Goal: Task Accomplishment & Management: Complete application form

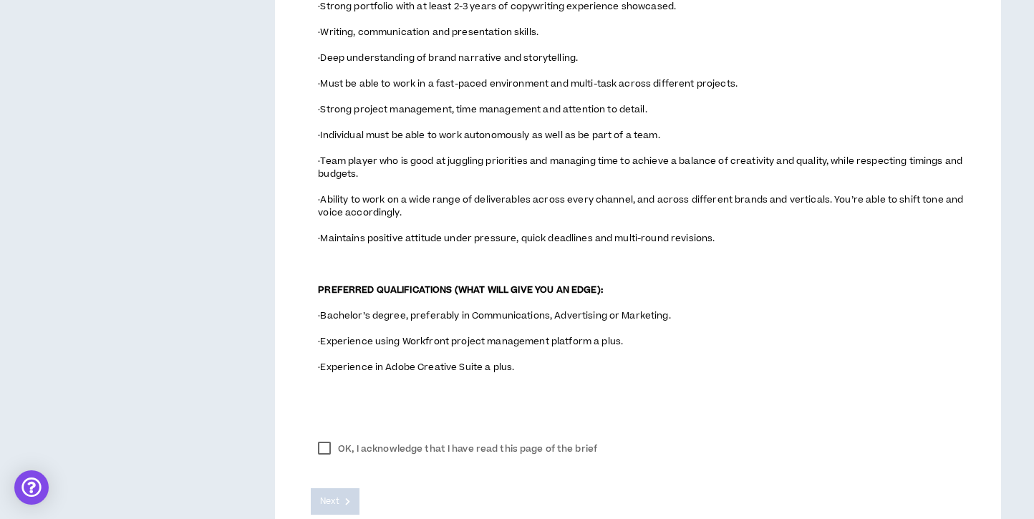
scroll to position [1061, 0]
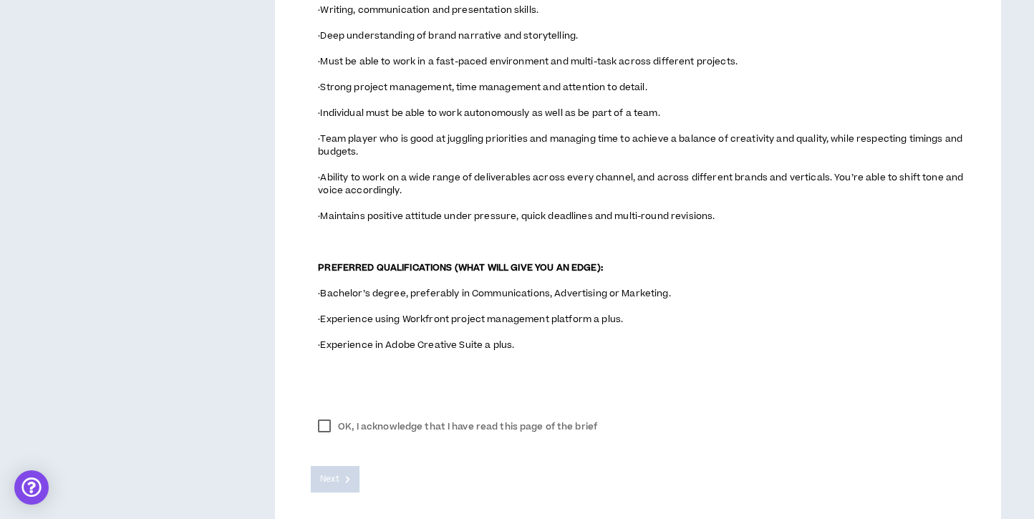
click at [332, 438] on label "OK, I acknowledge that I have read this page of the brief" at bounding box center [458, 426] width 294 height 21
click at [340, 482] on button "Next" at bounding box center [335, 479] width 49 height 26
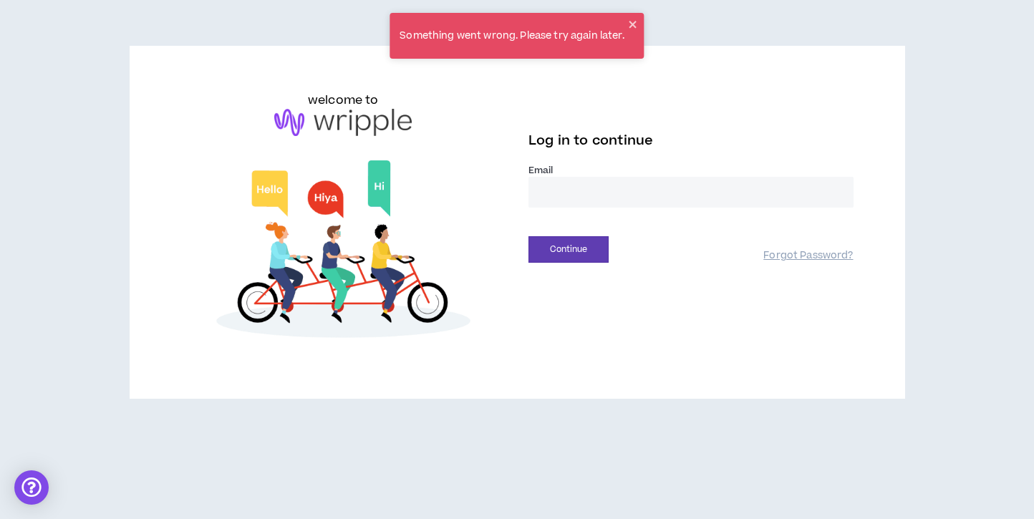
click at [589, 200] on input "email" at bounding box center [690, 192] width 325 height 31
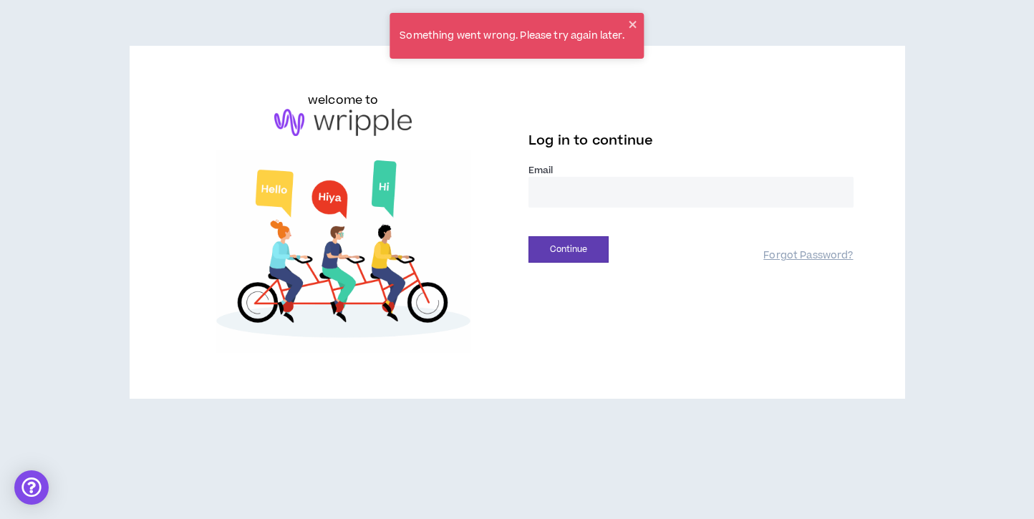
type input "**********"
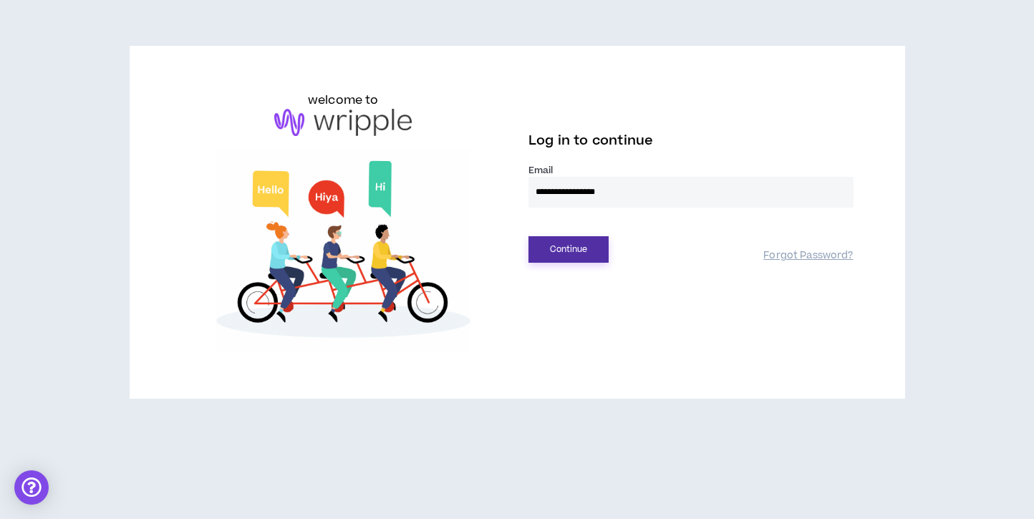
click at [579, 249] on button "Continue" at bounding box center [568, 249] width 80 height 26
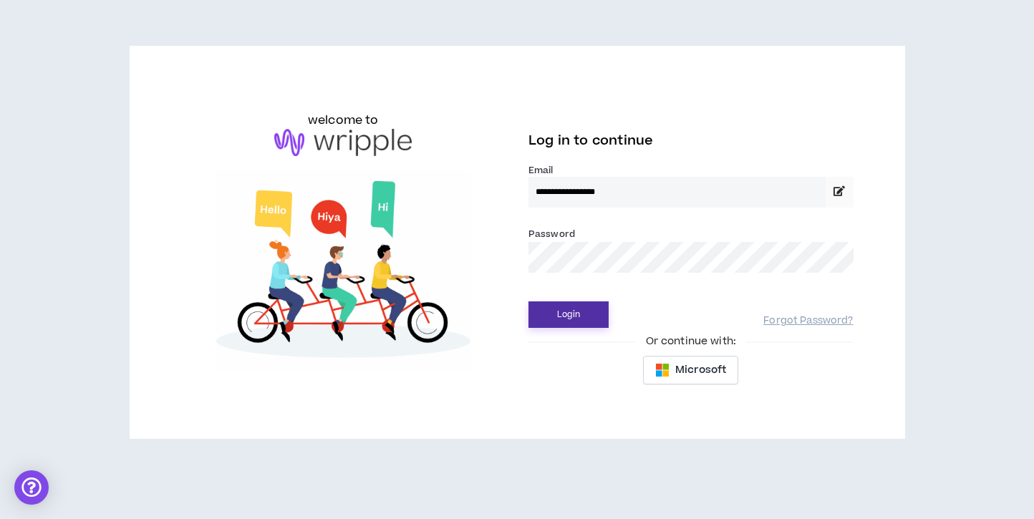
click at [568, 311] on button "Login" at bounding box center [568, 314] width 80 height 26
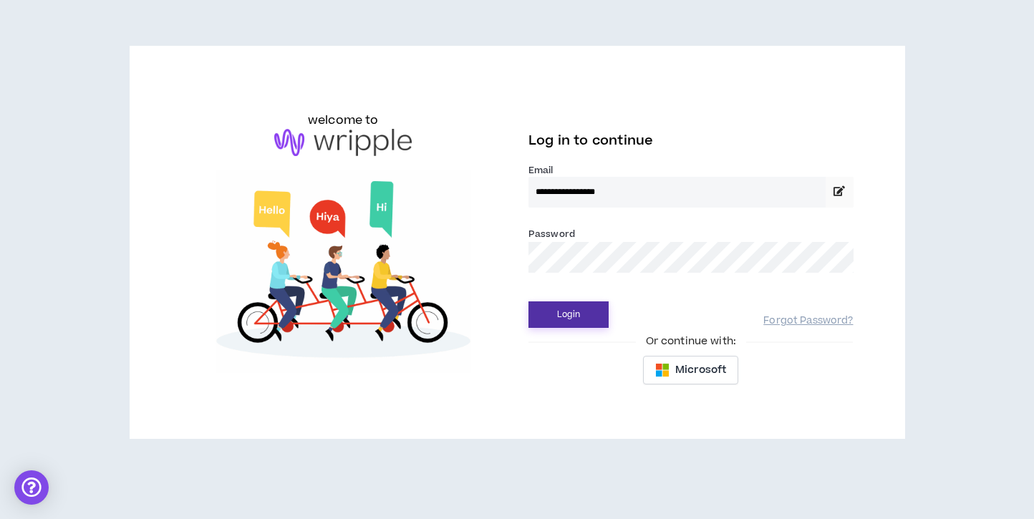
click at [594, 311] on button "Login" at bounding box center [568, 314] width 80 height 26
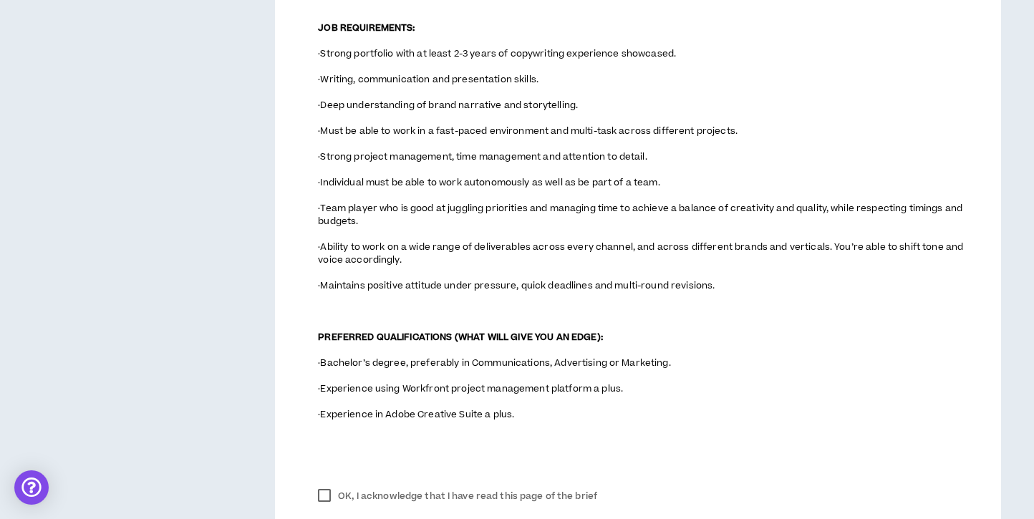
scroll to position [1131, 0]
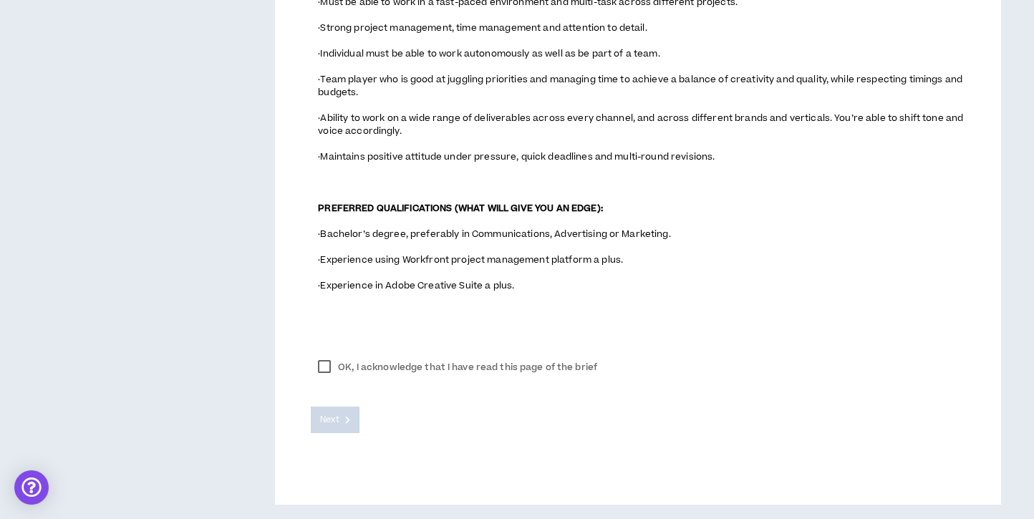
click at [327, 366] on label "OK, I acknowledge that I have read this page of the brief" at bounding box center [458, 367] width 294 height 21
click at [339, 417] on span "Next" at bounding box center [329, 420] width 19 height 14
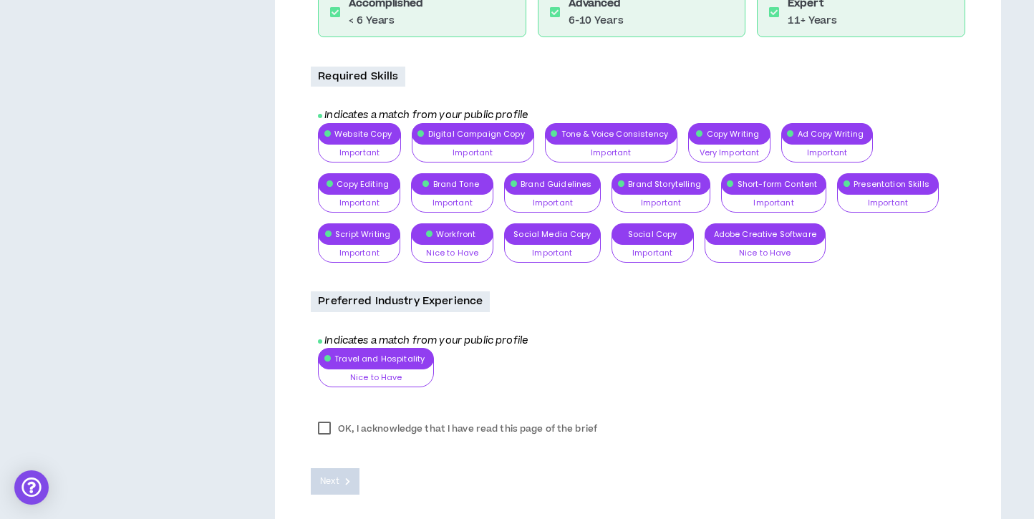
scroll to position [1274, 0]
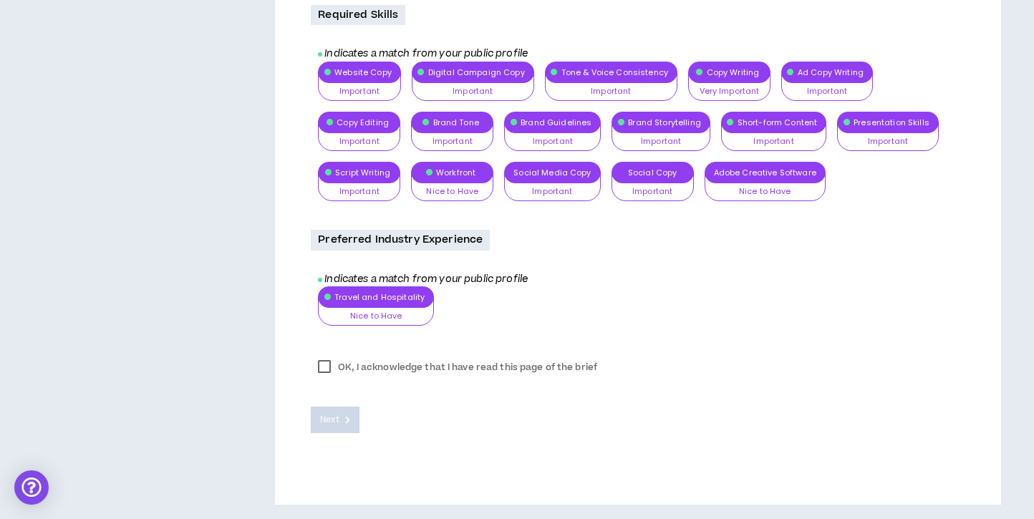
click at [326, 370] on label "OK, I acknowledge that I have read this page of the brief" at bounding box center [458, 367] width 294 height 21
click at [339, 418] on span "Next" at bounding box center [329, 420] width 19 height 14
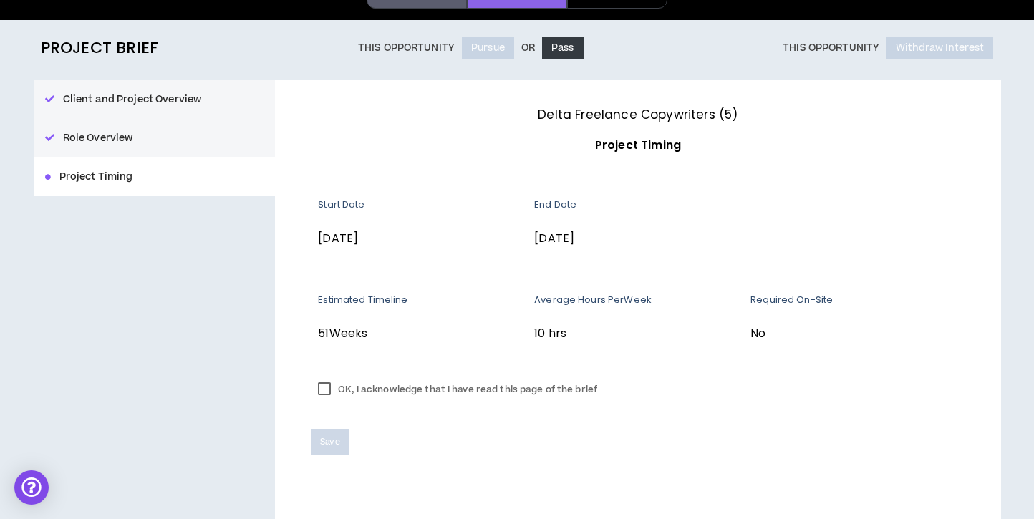
scroll to position [121, 0]
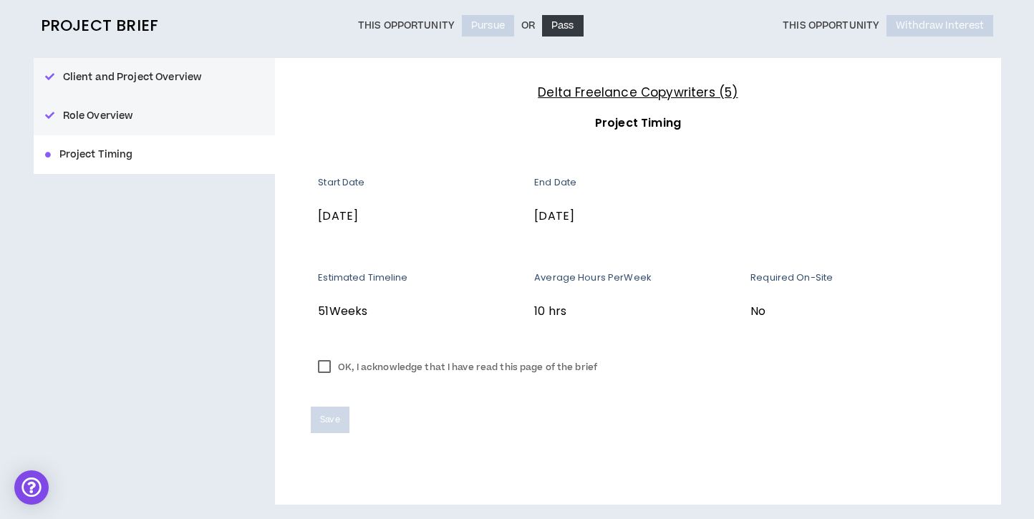
click at [325, 367] on label "OK, I acknowledge that I have read this page of the brief" at bounding box center [458, 367] width 294 height 21
click at [334, 420] on span "Save" at bounding box center [329, 420] width 19 height 14
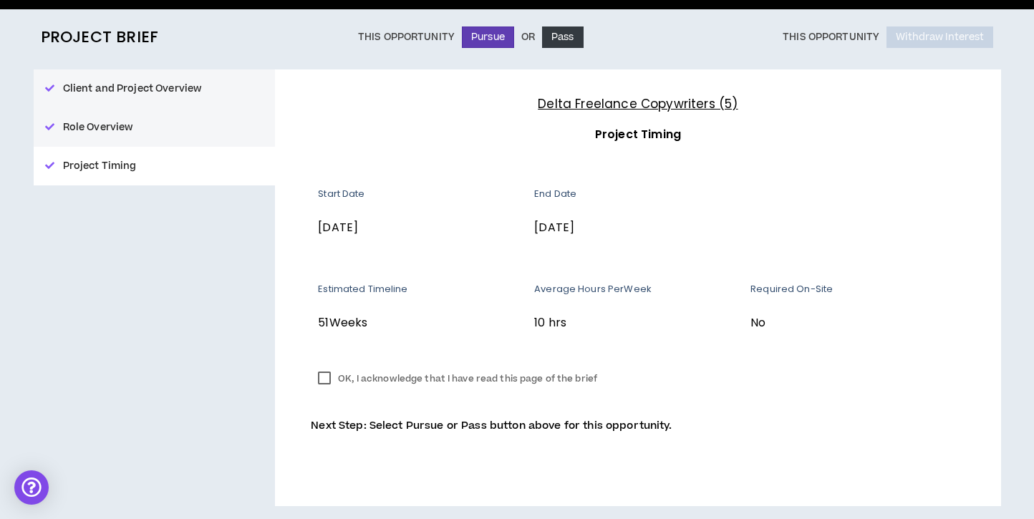
scroll to position [111, 0]
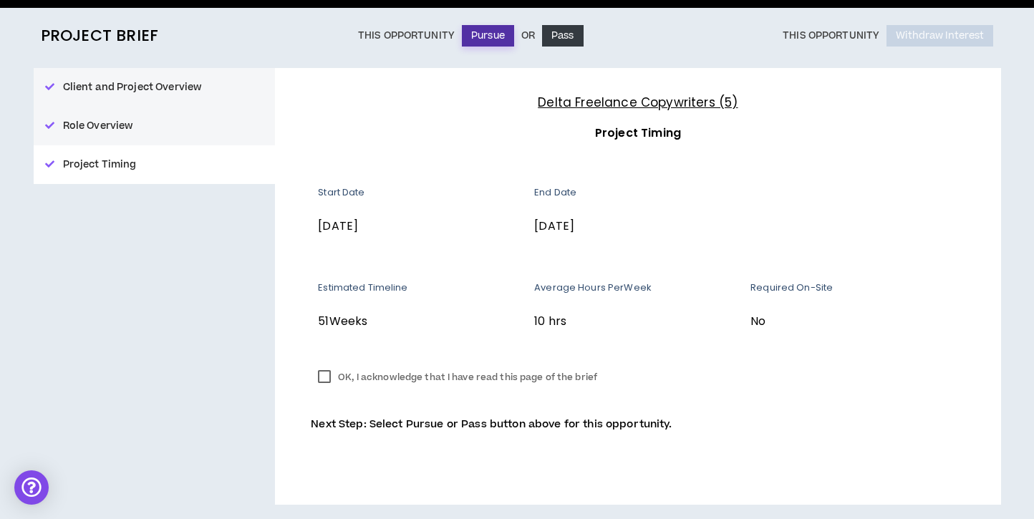
click at [480, 35] on button "Pursue" at bounding box center [488, 35] width 52 height 21
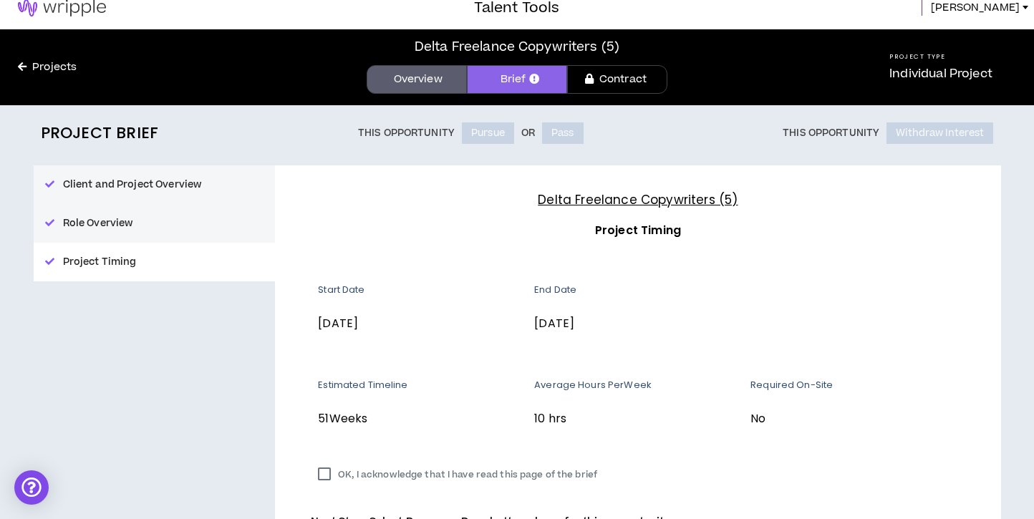
scroll to position [0, 0]
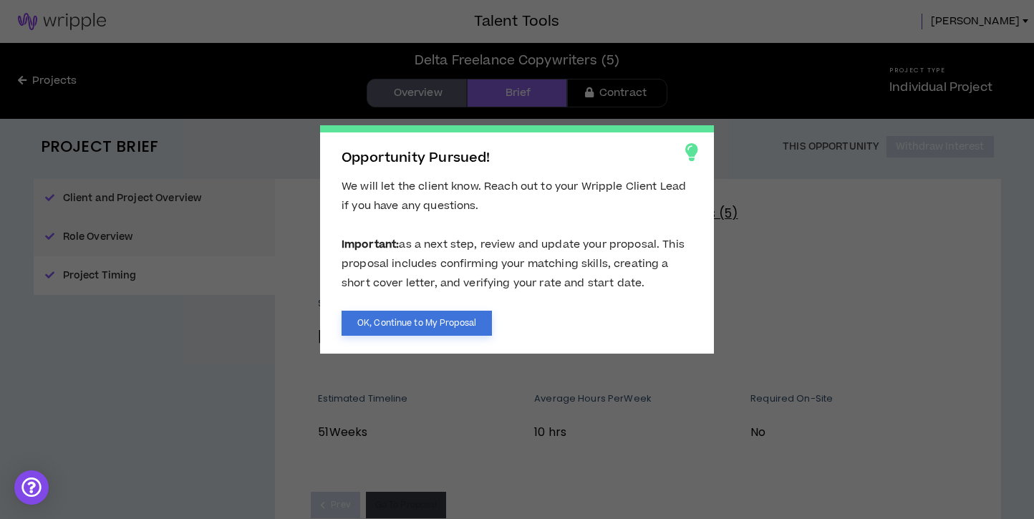
click at [436, 315] on button "OK, Continue to My Proposal" at bounding box center [417, 323] width 150 height 25
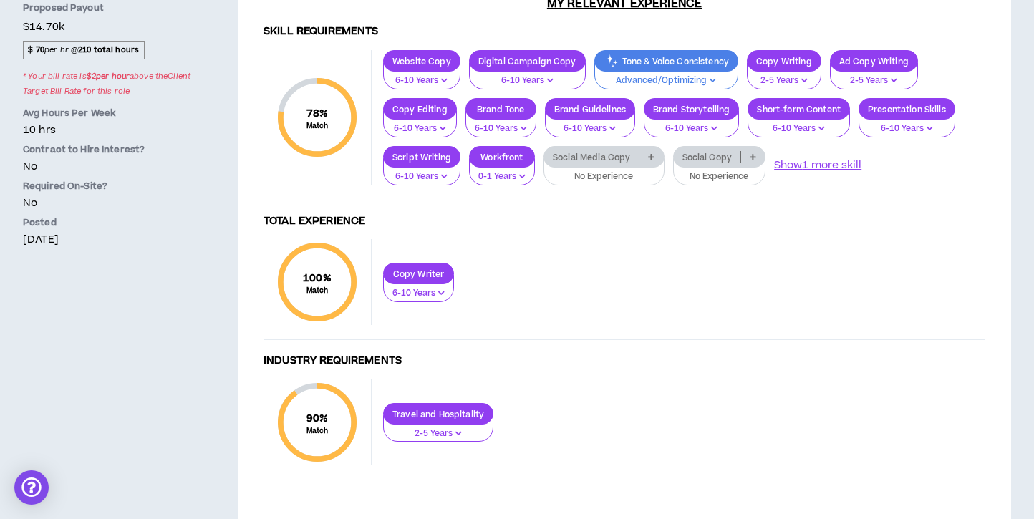
scroll to position [512, 0]
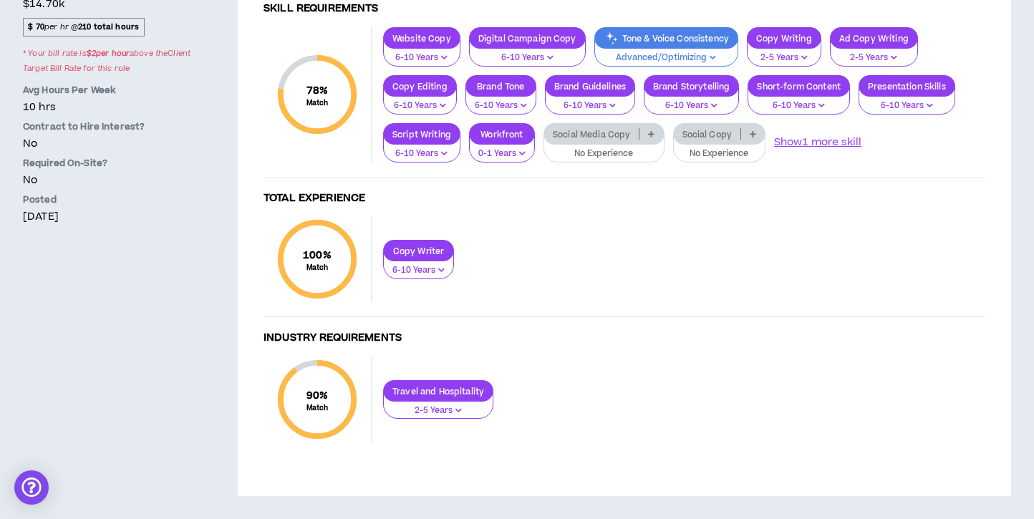
click at [514, 158] on p "0-1 Years" at bounding box center [501, 154] width 47 height 13
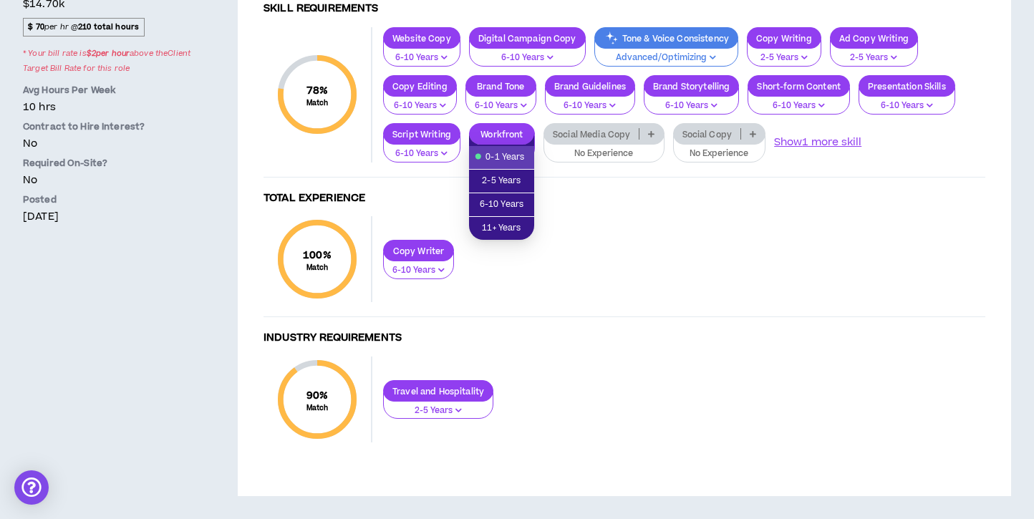
click at [526, 157] on span "0-1 Years" at bounding box center [502, 158] width 48 height 16
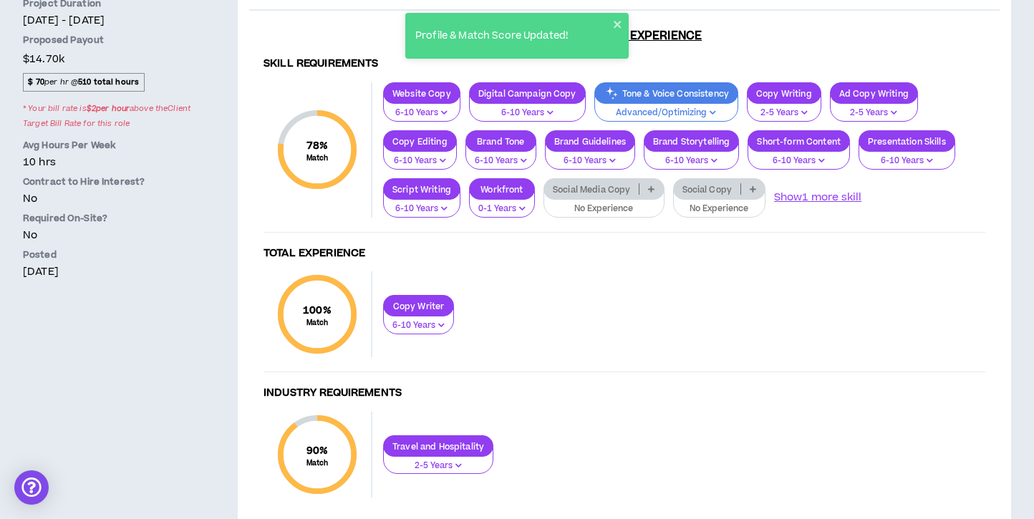
scroll to position [449, 0]
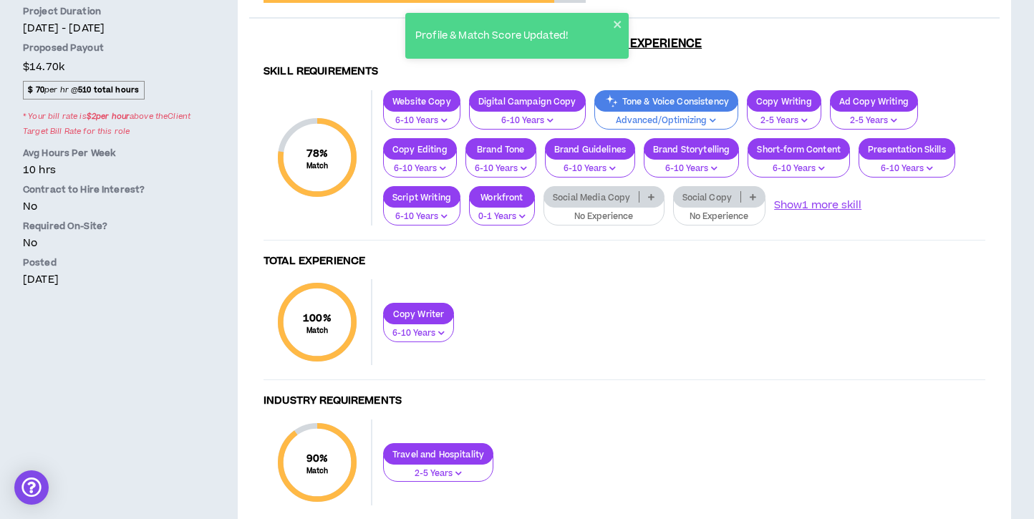
click at [707, 122] on p "Advanced/Optimizing" at bounding box center [666, 121] width 125 height 13
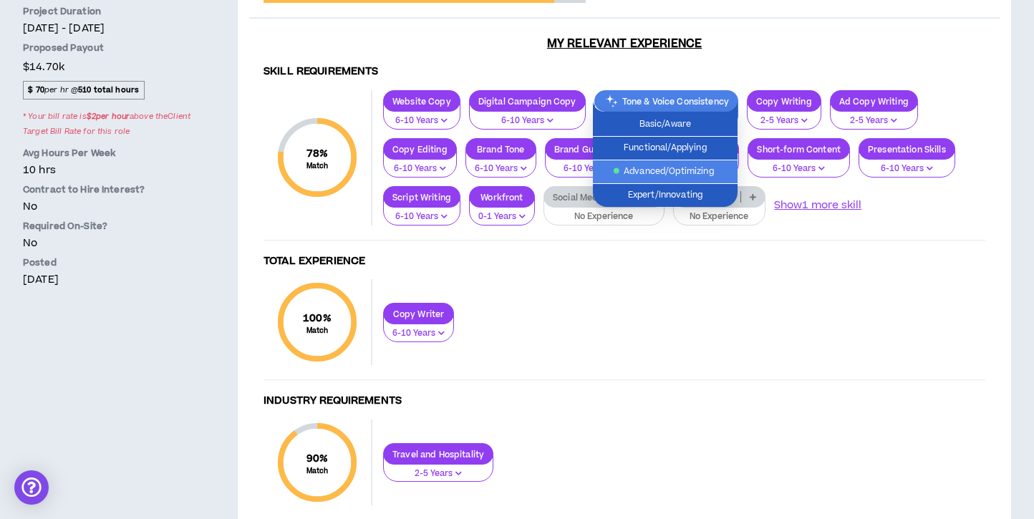
click at [744, 330] on div "Copy Writer 6-10 Years" at bounding box center [678, 322] width 613 height 39
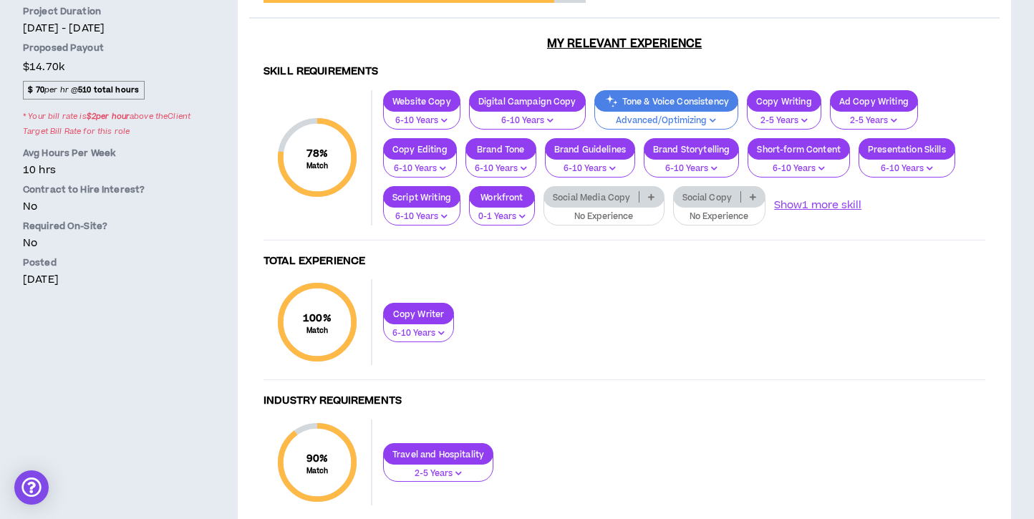
click at [553, 109] on div "Digital Campaign Copy" at bounding box center [527, 100] width 117 height 21
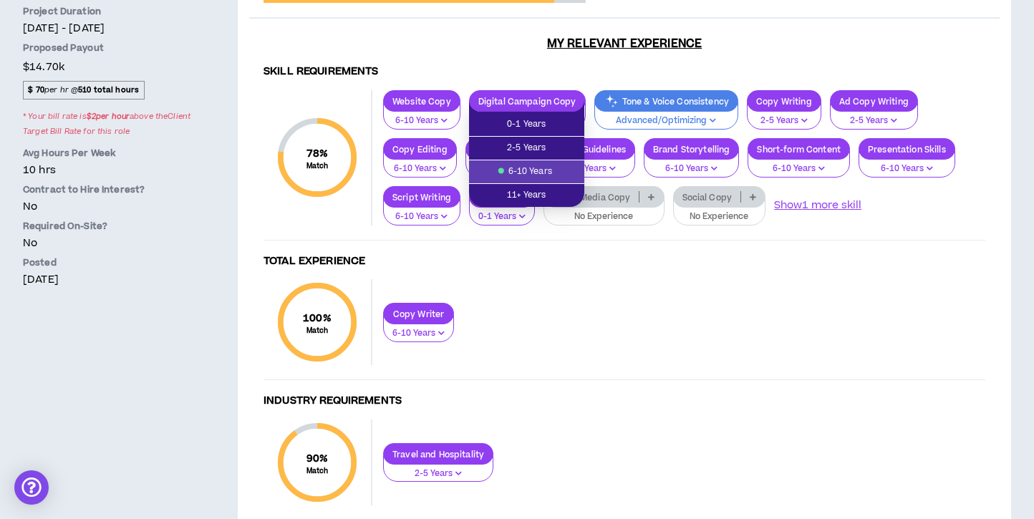
click at [668, 367] on div "100 % Match Total Experience Copy Writer 6-10 Years" at bounding box center [625, 329] width 722 height 101
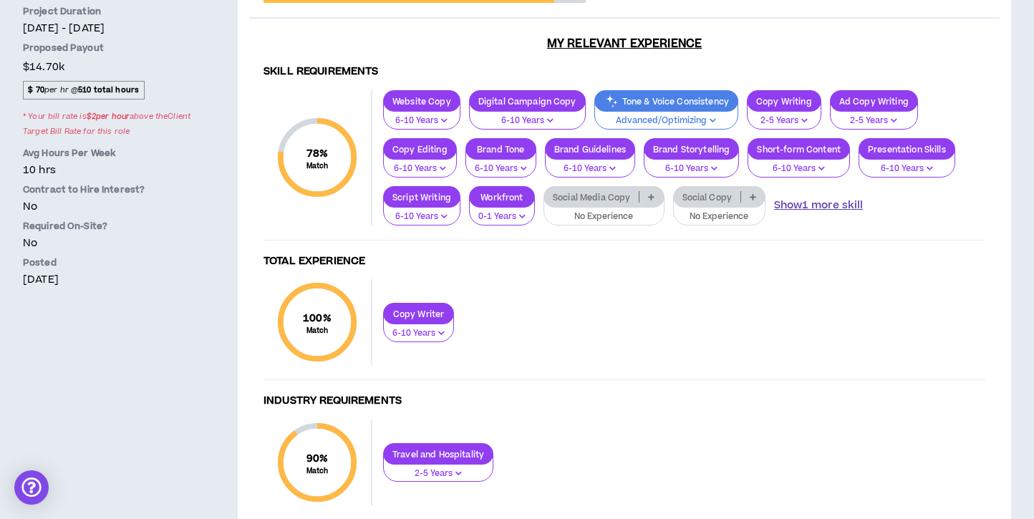
click at [815, 201] on button "Show 1 more skill" at bounding box center [818, 206] width 89 height 16
click at [513, 219] on p "0-1 Years" at bounding box center [501, 217] width 47 height 13
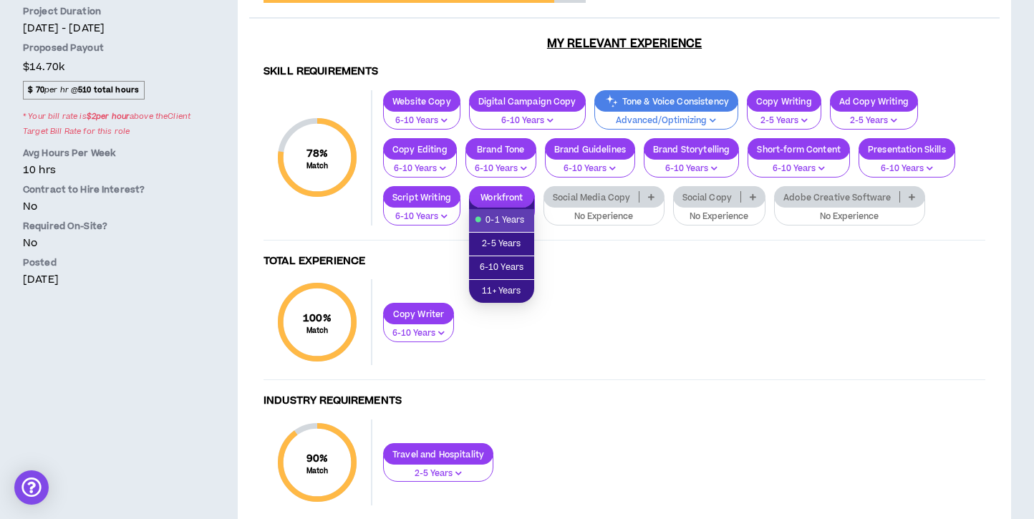
click at [838, 292] on div "100 % Match Total Experience Copy Writer 6-10 Years" at bounding box center [625, 329] width 722 height 101
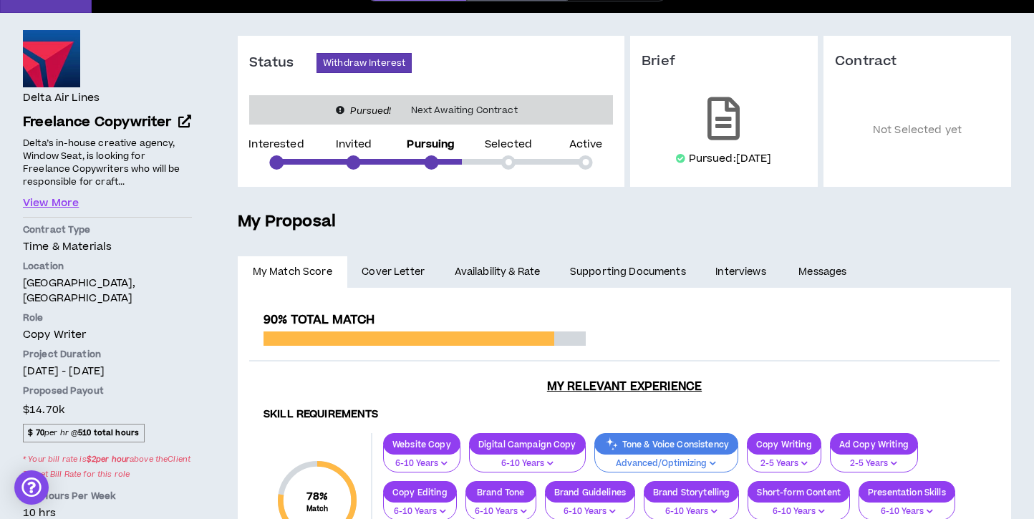
scroll to position [0, 0]
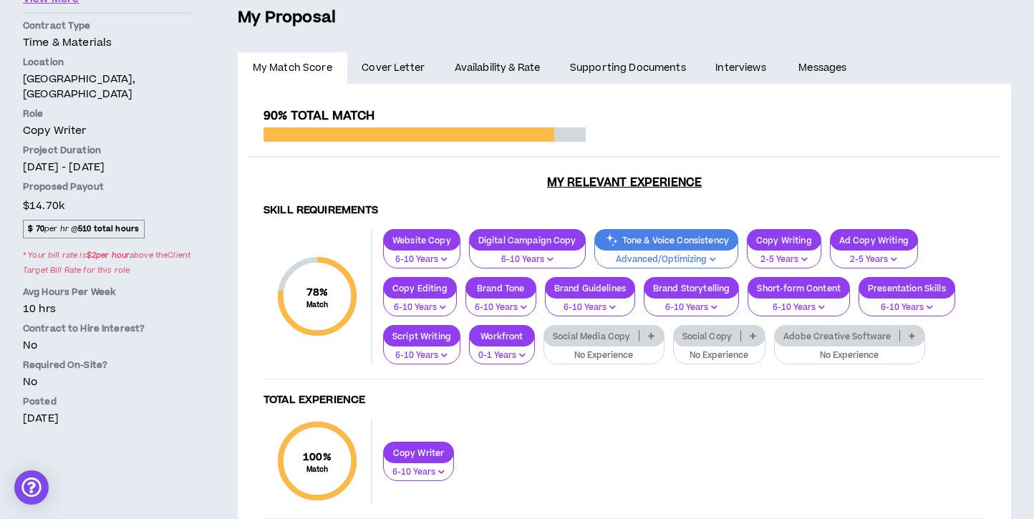
click at [395, 52] on link "Cover Letter" at bounding box center [393, 68] width 92 height 32
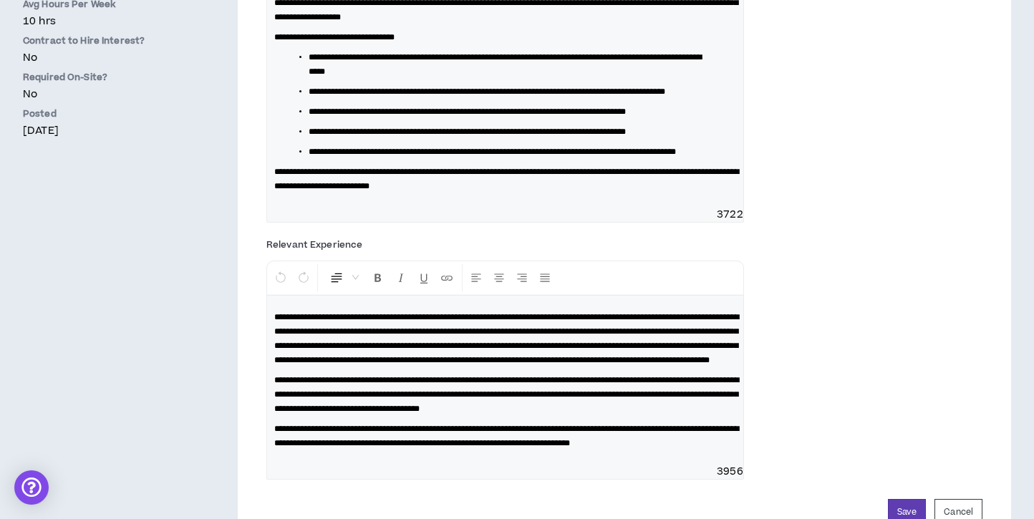
scroll to position [589, 0]
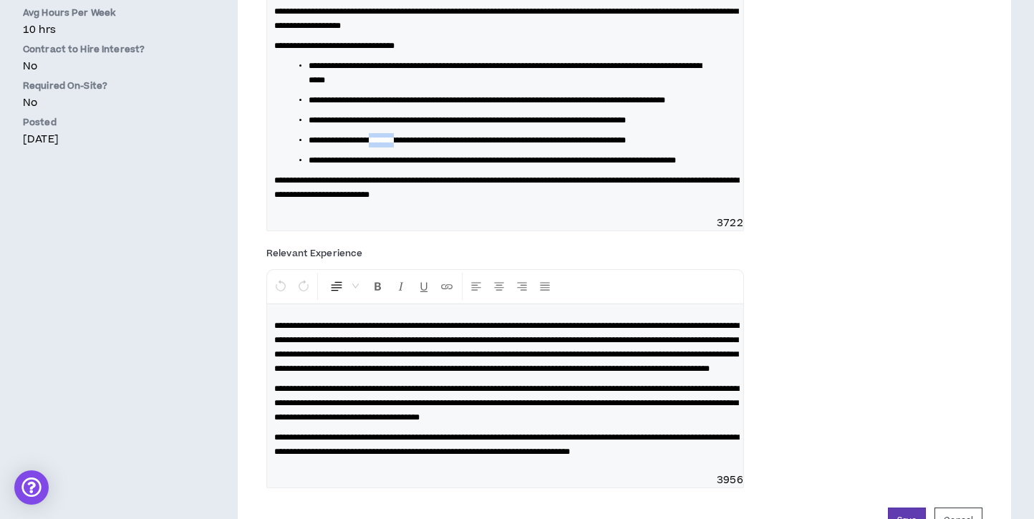
drag, startPoint x: 422, startPoint y: 166, endPoint x: 387, endPoint y: 166, distance: 35.8
click at [387, 145] on span "**********" at bounding box center [467, 140] width 317 height 9
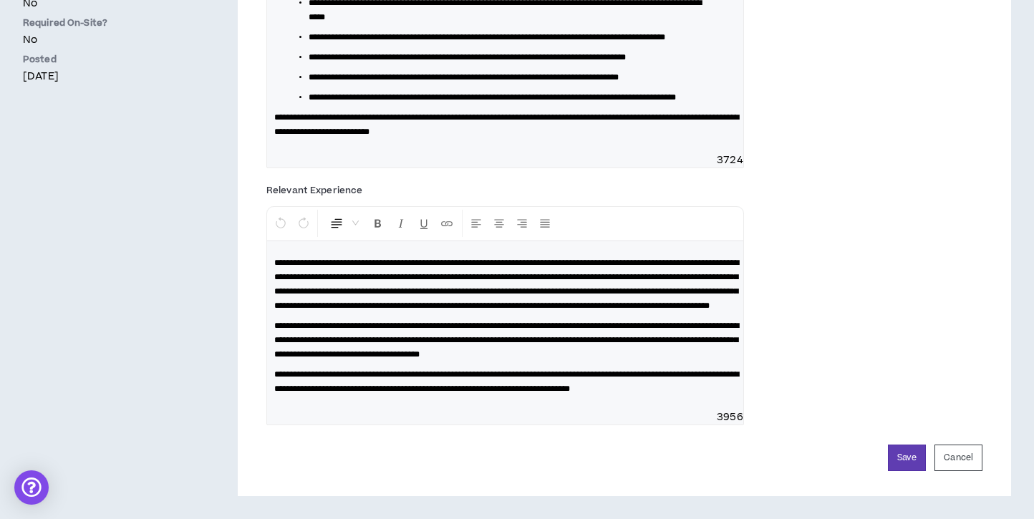
scroll to position [753, 0]
click at [911, 457] on button "Save" at bounding box center [907, 458] width 38 height 26
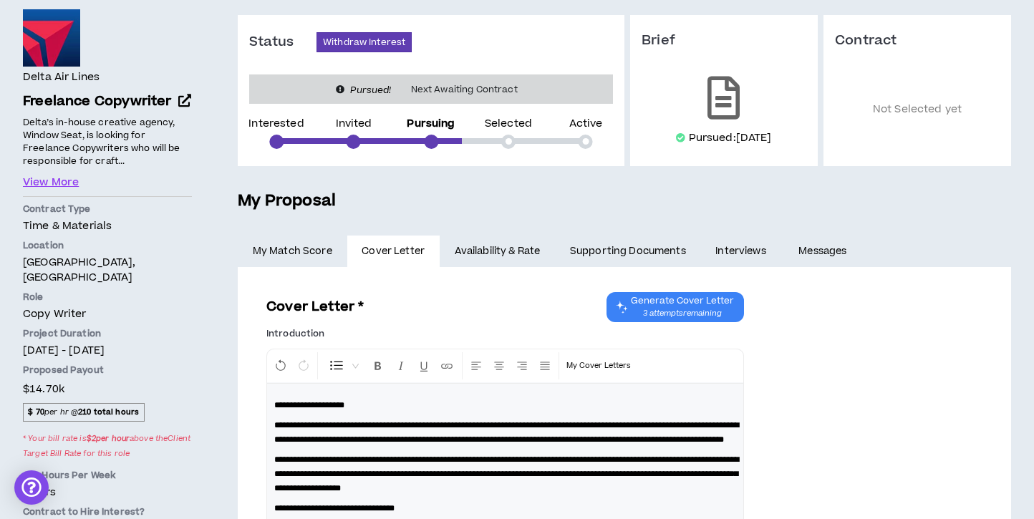
scroll to position [0, 0]
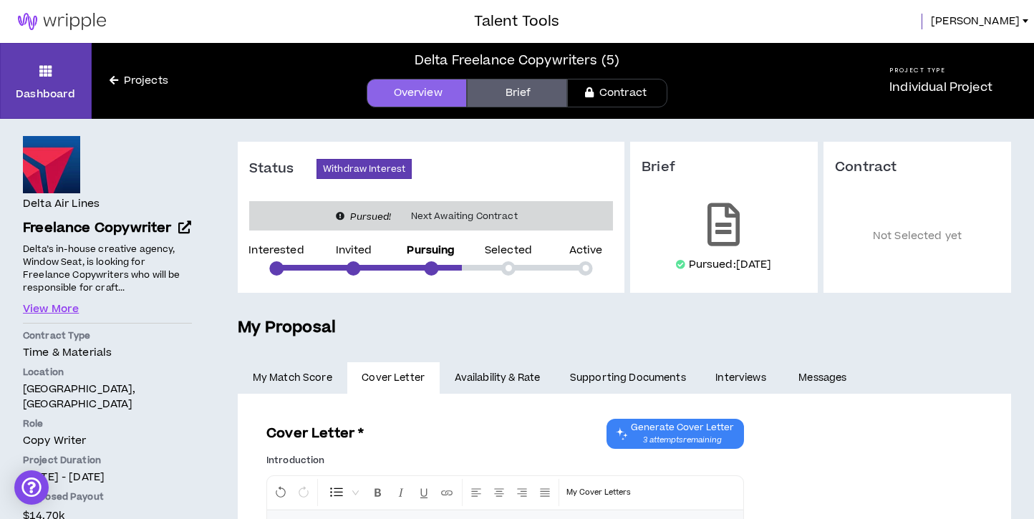
click at [485, 377] on link "Availability & Rate" at bounding box center [497, 378] width 115 height 32
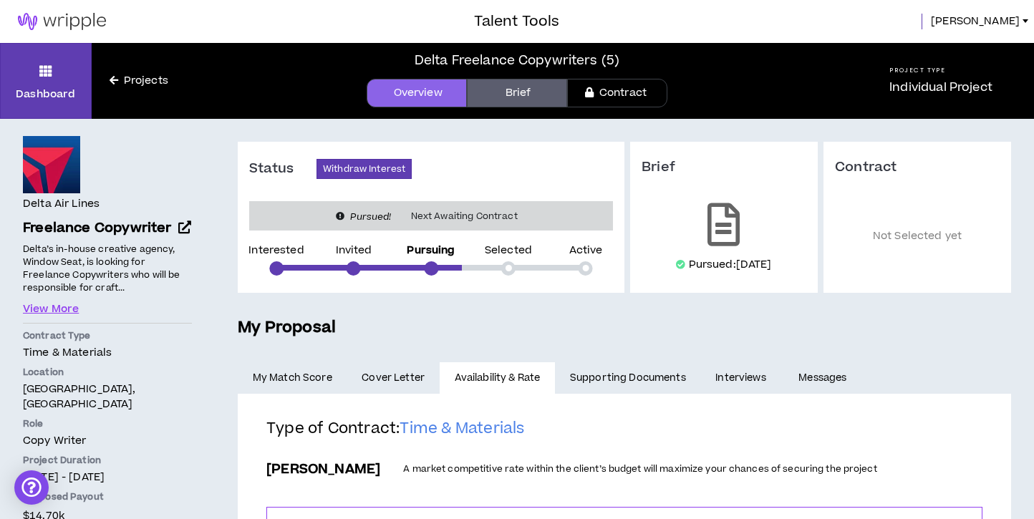
click at [601, 367] on link "Supporting Documents" at bounding box center [627, 378] width 145 height 32
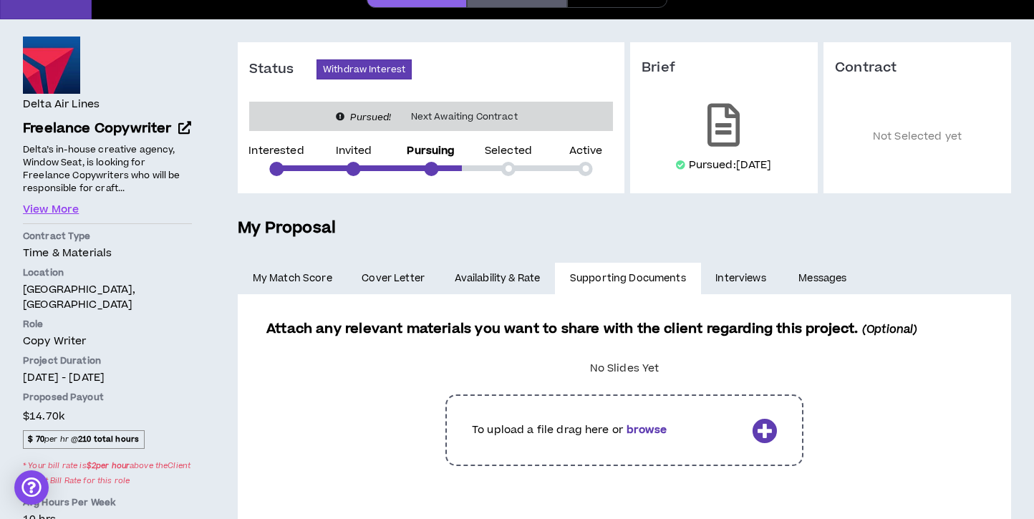
scroll to position [219, 0]
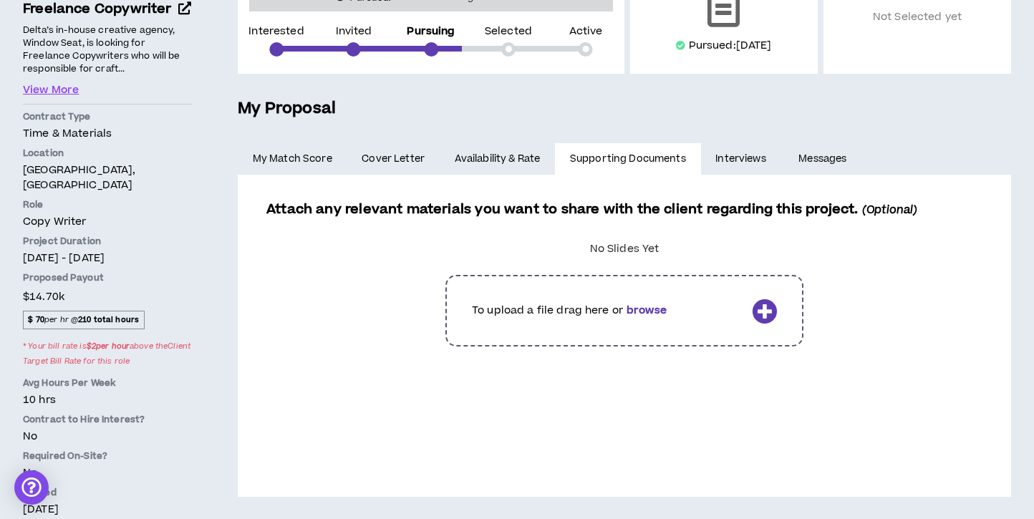
click at [740, 165] on link "Interviews" at bounding box center [742, 159] width 83 height 32
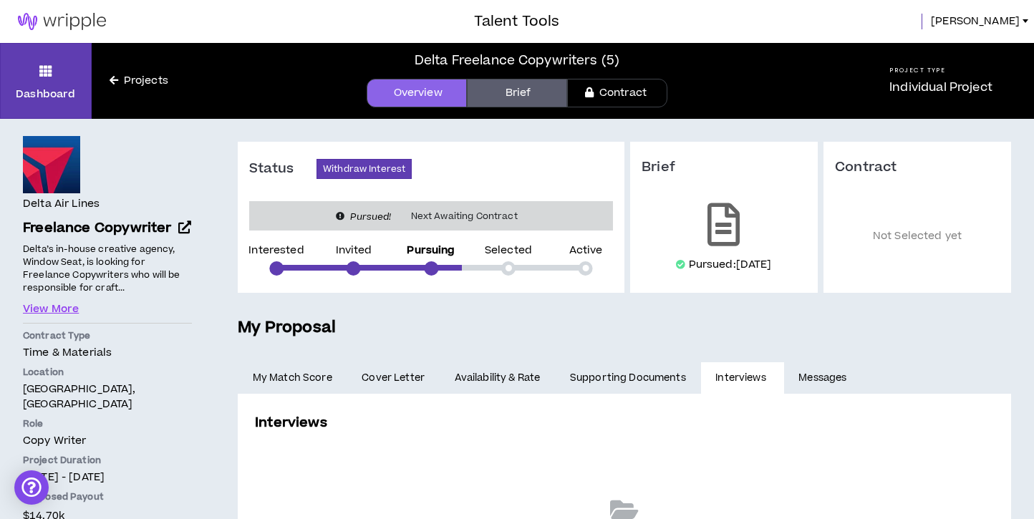
scroll to position [219, 0]
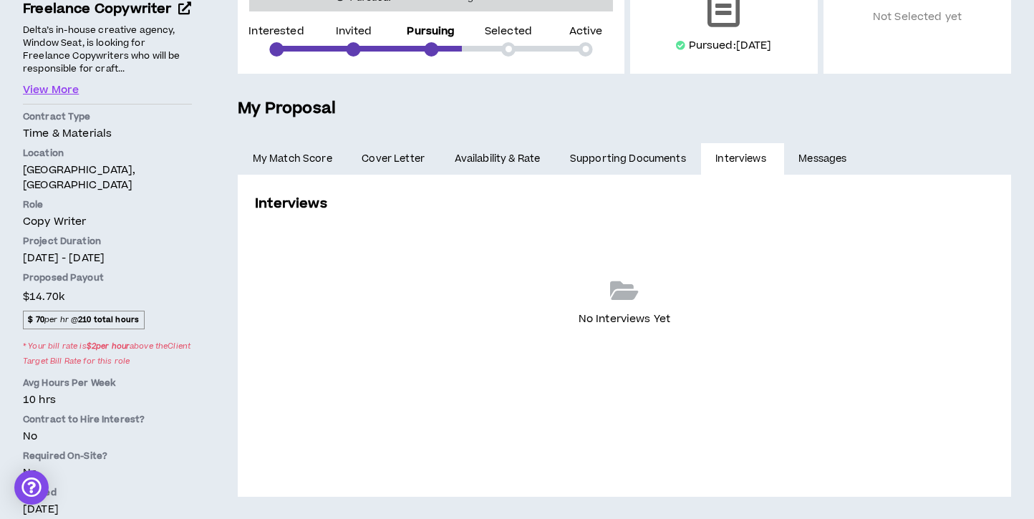
click at [826, 158] on link "Messages" at bounding box center [824, 159] width 81 height 32
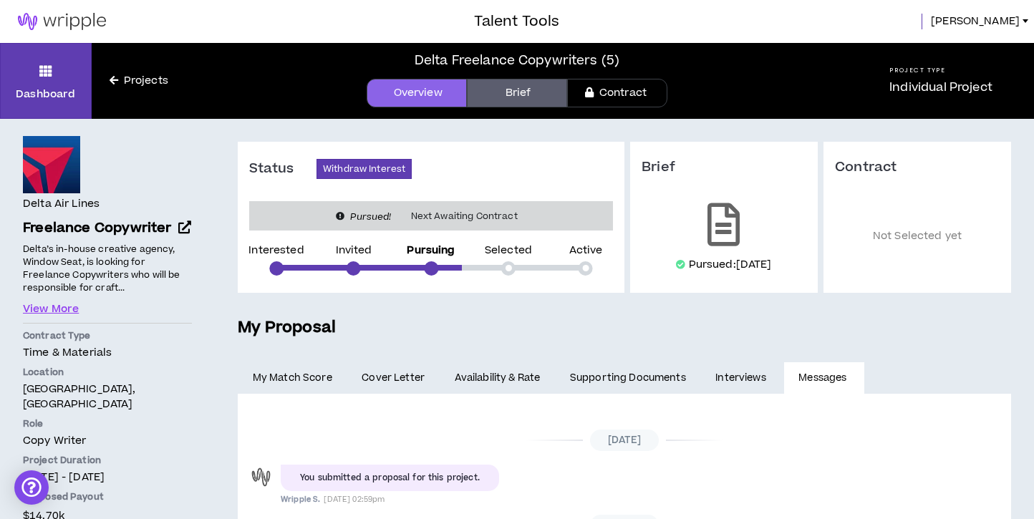
click at [511, 97] on link "Brief" at bounding box center [517, 93] width 100 height 29
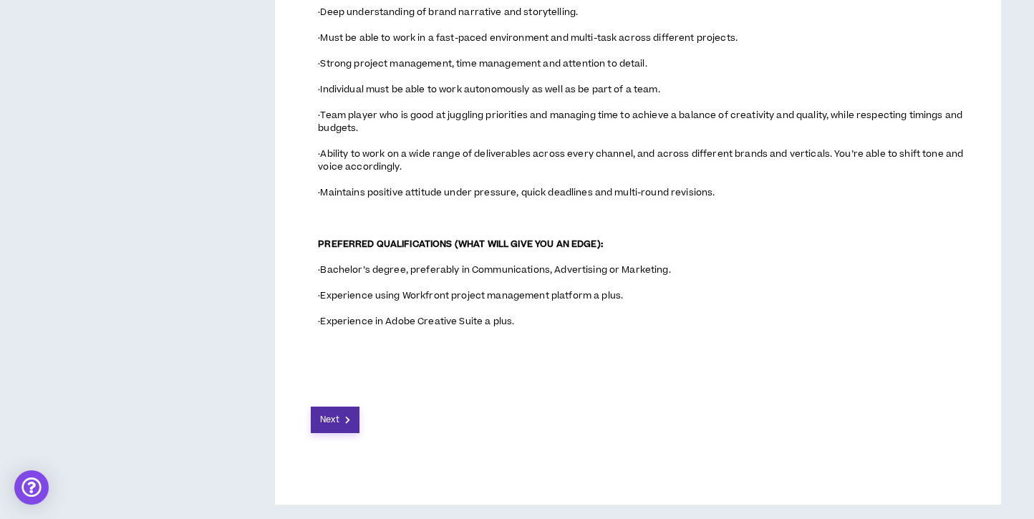
click at [341, 418] on button "Next" at bounding box center [335, 420] width 49 height 26
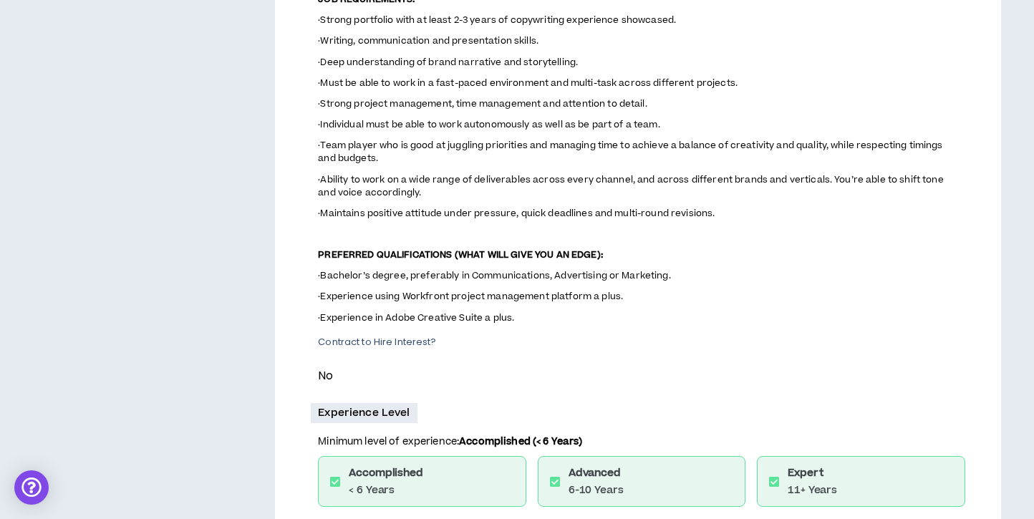
scroll to position [1238, 0]
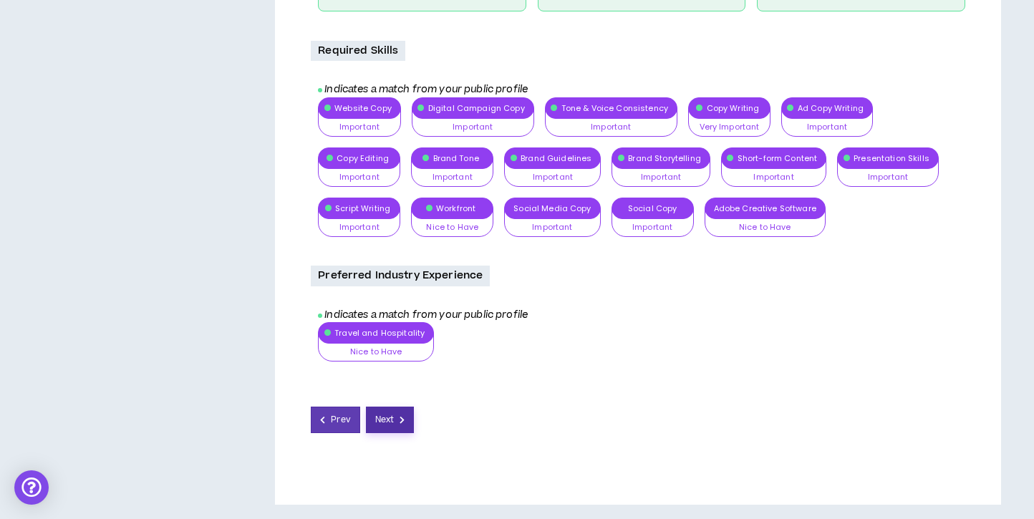
drag, startPoint x: 398, startPoint y: 422, endPoint x: 447, endPoint y: 422, distance: 48.7
click at [397, 422] on button "Next" at bounding box center [390, 420] width 49 height 26
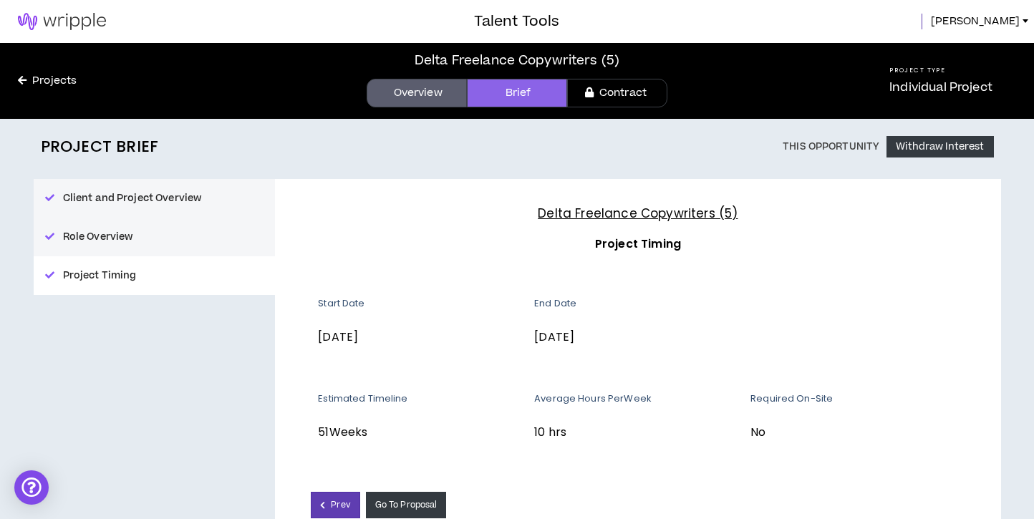
scroll to position [85, 0]
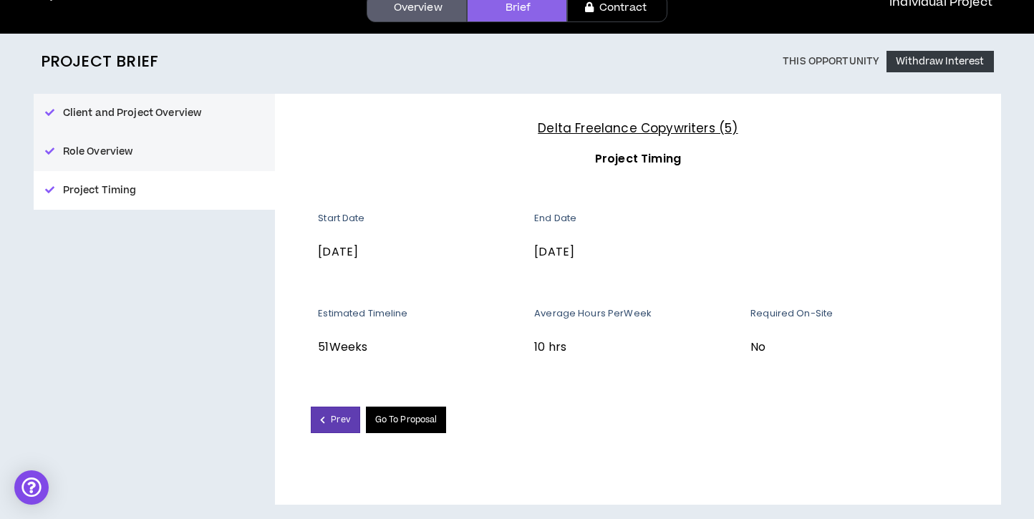
click at [423, 414] on link "Go To Proposal" at bounding box center [406, 420] width 81 height 26
